Goal: Communication & Community: Ask a question

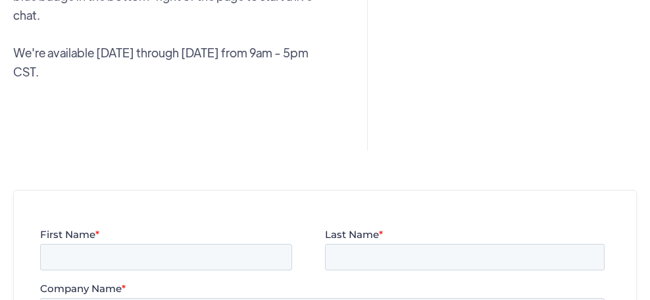
paste textarea "Hi there, The demand for remote work opportunities is on the rise, thanks to th…"
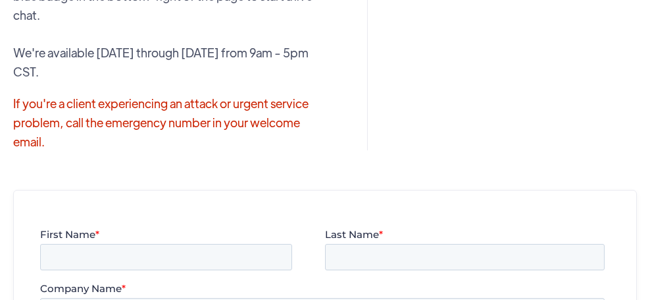
type textarea "Hi there, The demand for remote work opportunities is on the rise, thanks to th…"
type input "[DOMAIN_NAME][EMAIL_ADDRESS][DOMAIN_NAME]"
type input "[PERSON_NAME]"
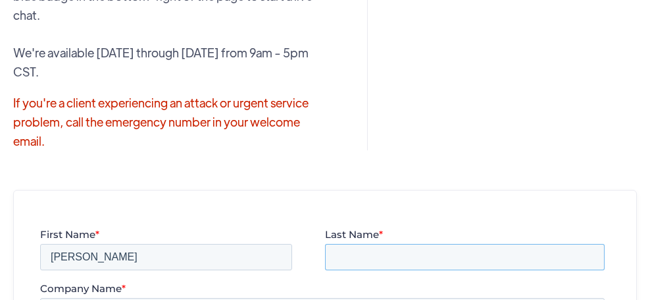
type input "Green"
type input "[DOMAIN_NAME]"
select select "Other"
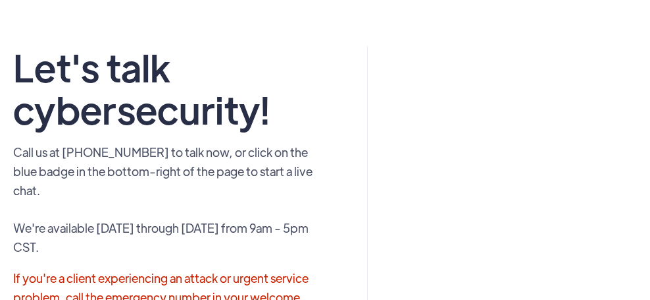
scroll to position [0, 0]
